Goal: Task Accomplishment & Management: Use online tool/utility

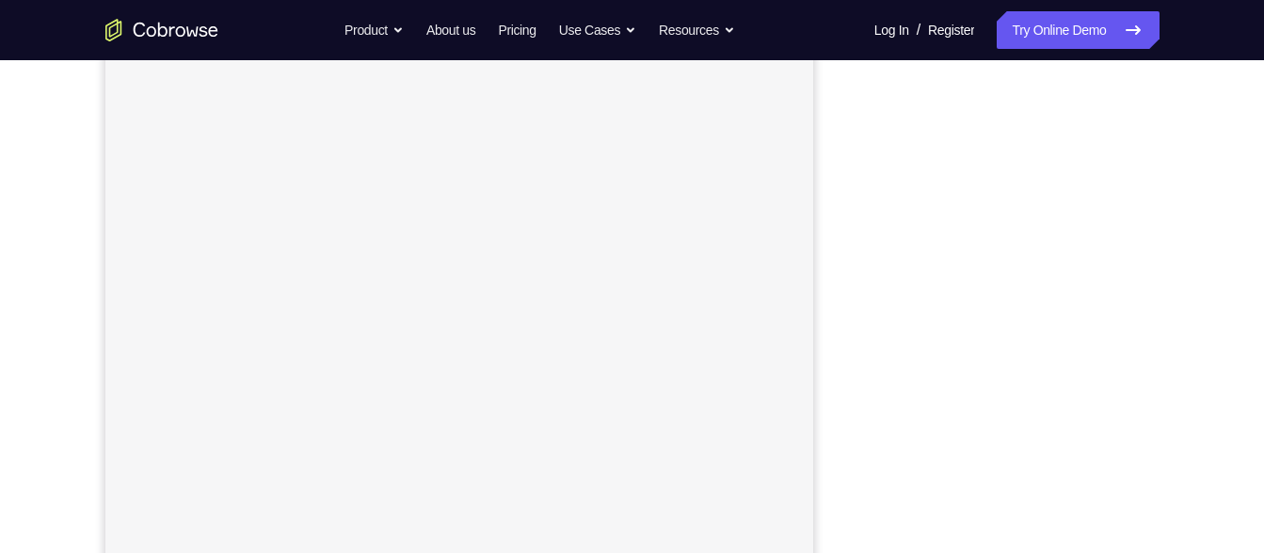
scroll to position [307, 0]
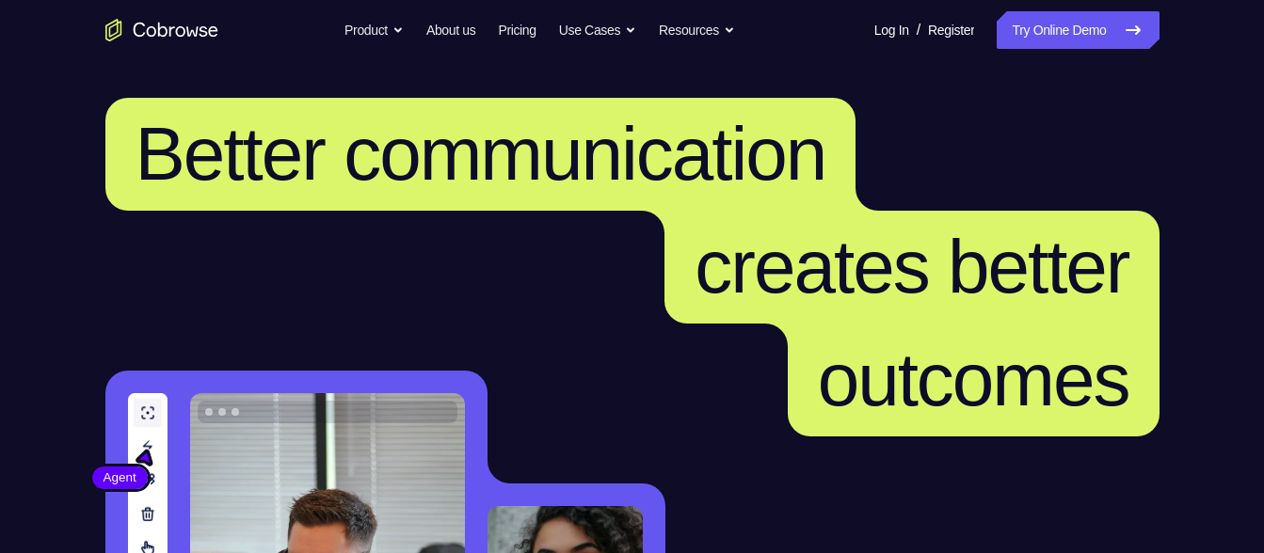
click at [1012, 44] on link "Try Online Demo" at bounding box center [1078, 30] width 162 height 38
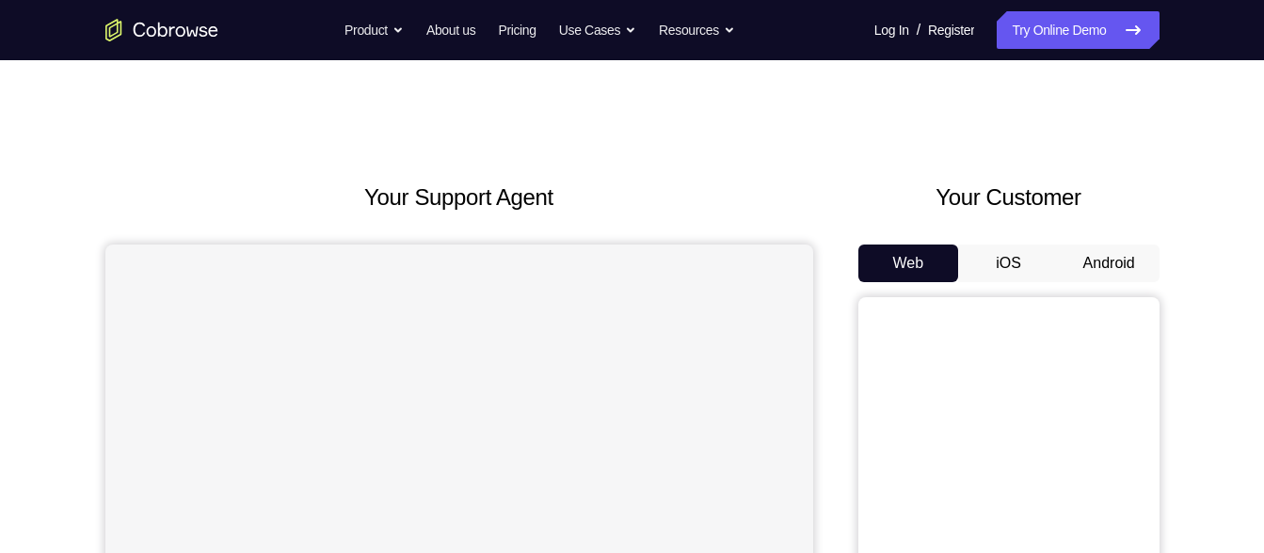
click at [1064, 261] on button "Android" at bounding box center [1109, 264] width 101 height 38
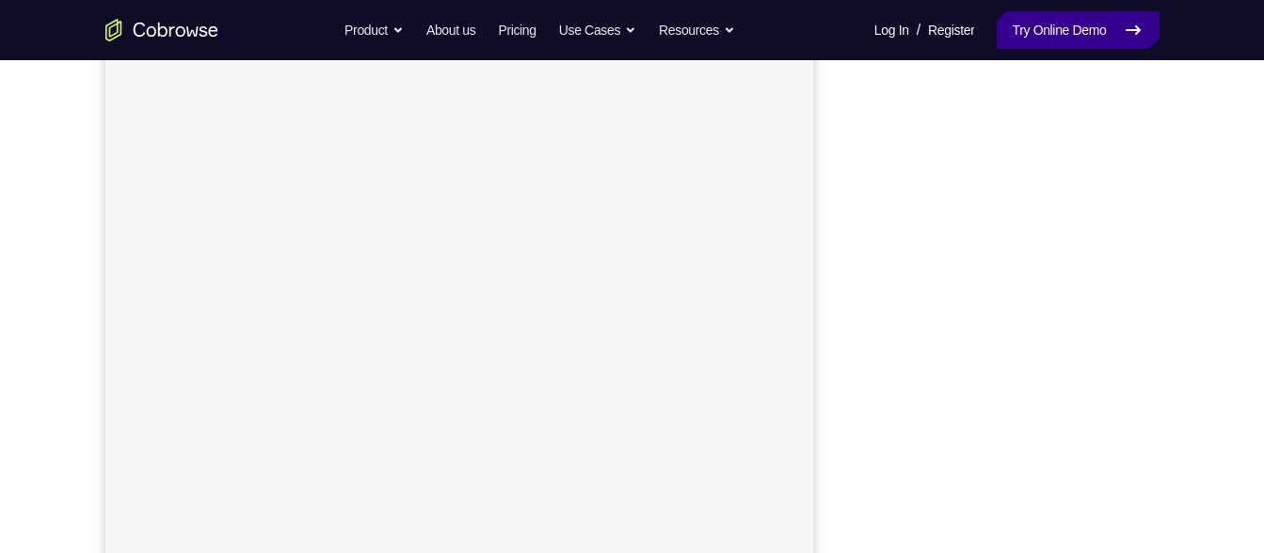
scroll to position [286, 0]
